Goal: Information Seeking & Learning: Learn about a topic

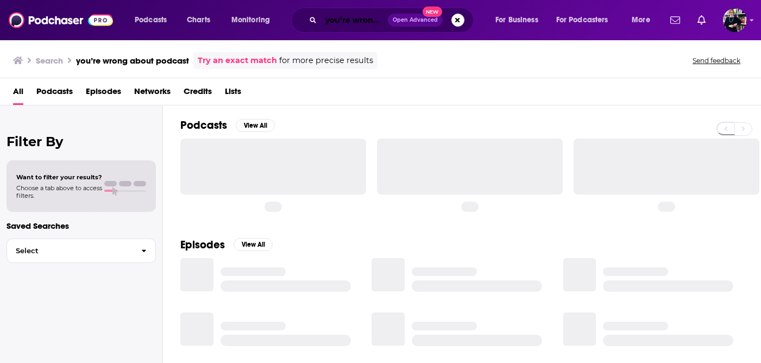
click at [361, 23] on input "you’re wrong about podcast" at bounding box center [354, 19] width 67 height 17
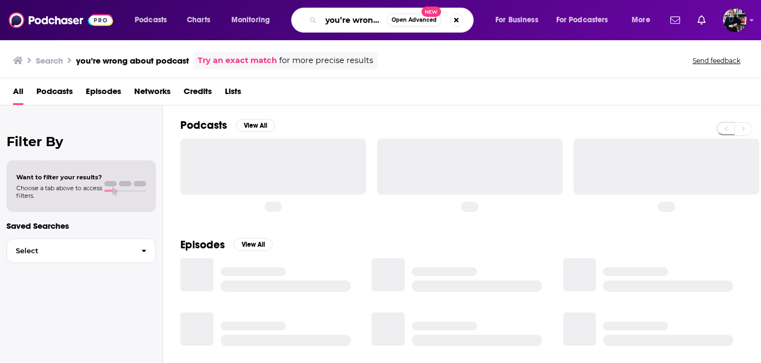
click at [361, 22] on input "you’re wrong about podcast" at bounding box center [354, 19] width 66 height 17
paste input "[PERSON_NAME]"
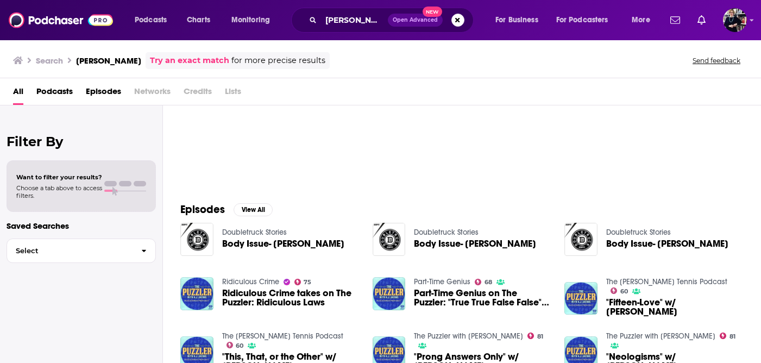
scroll to position [72, 0]
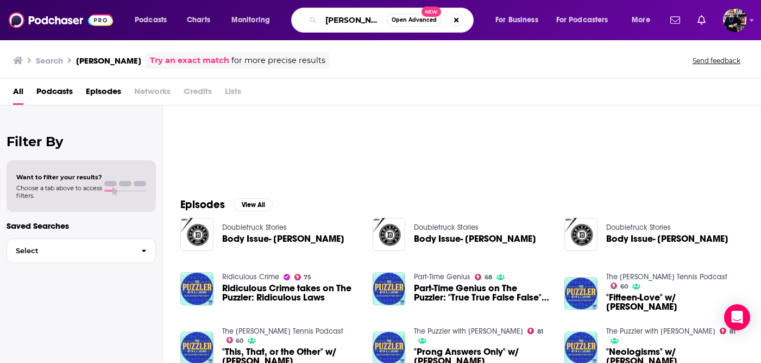
click at [372, 19] on input "[PERSON_NAME]" at bounding box center [354, 19] width 66 height 17
click at [372, 20] on input "[PERSON_NAME]" at bounding box center [354, 19] width 66 height 17
type input "[PERSON_NAME] finds out"
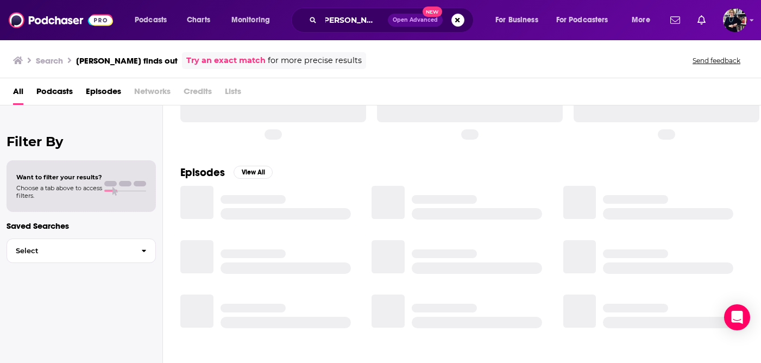
scroll to position [72, 0]
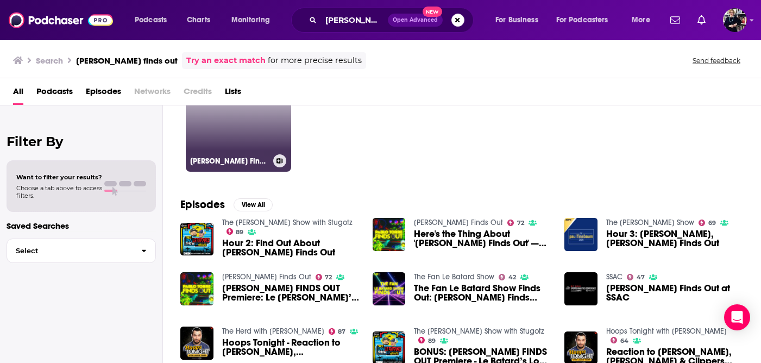
click at [254, 149] on link "72 [PERSON_NAME] Finds Out" at bounding box center [238, 118] width 105 height 105
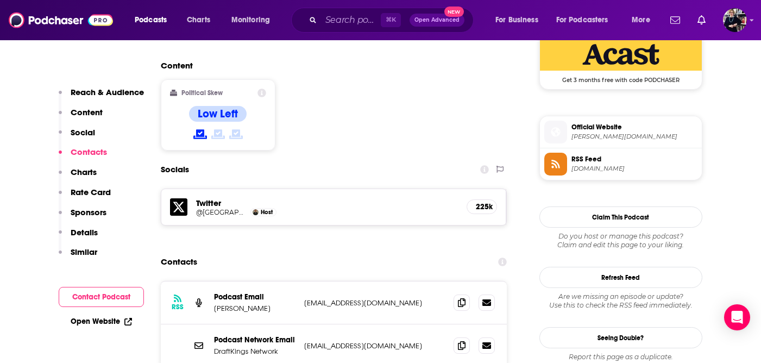
scroll to position [906, 0]
